Goal: Browse casually

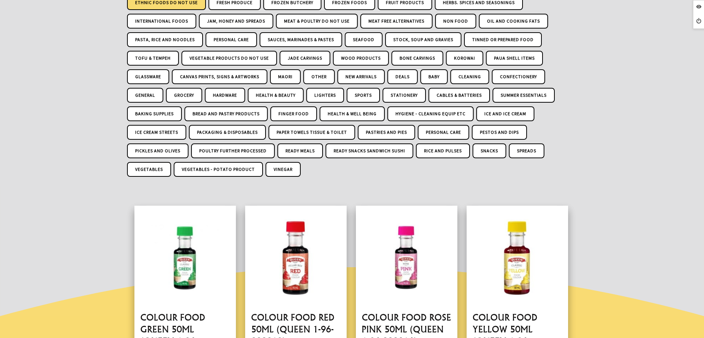
scroll to position [185, 0]
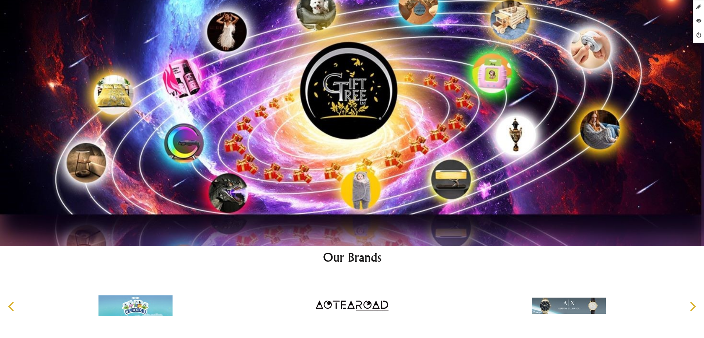
scroll to position [3877, 0]
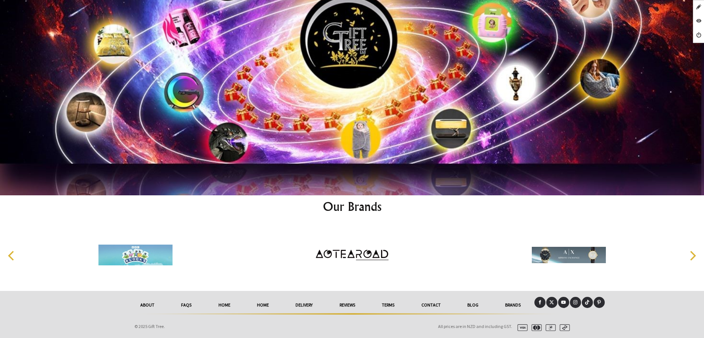
click at [538, 300] on icon at bounding box center [539, 302] width 5 height 5
click at [551, 300] on icon at bounding box center [551, 302] width 5 height 5
